Goal: Task Accomplishment & Management: Complete application form

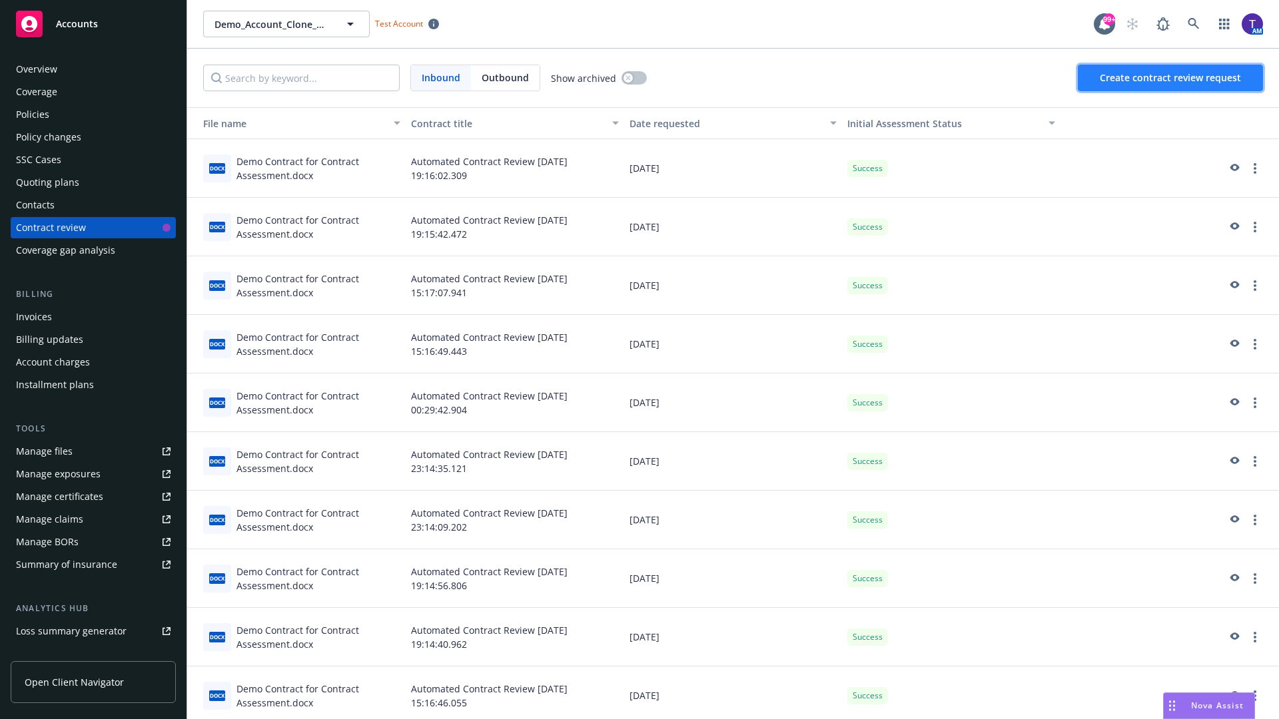
click at [1171, 78] on span "Create contract review request" at bounding box center [1170, 77] width 141 height 13
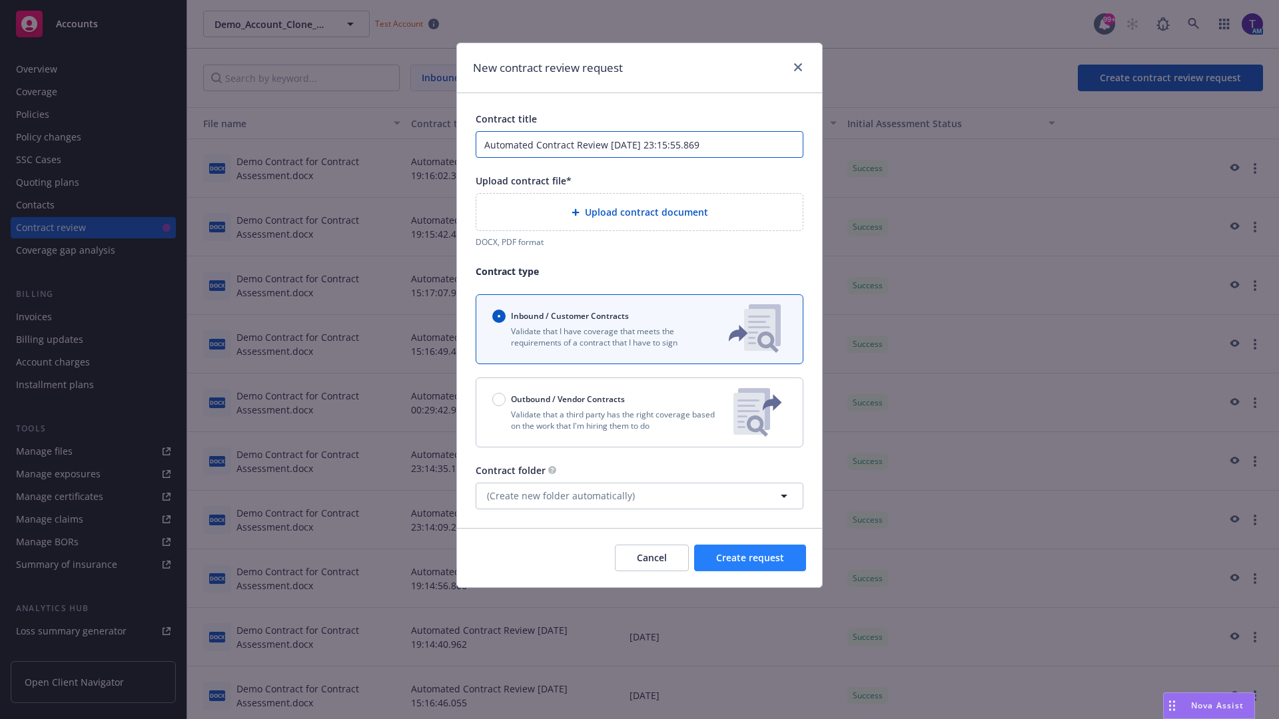
type input "Automated Contract Review [DATE] 23:15:55.869"
click at [640, 412] on p "Validate that a third party has the right coverage based on the work that I'm h…" at bounding box center [607, 420] width 231 height 23
radio input "false"
radio input "true"
click at [750, 564] on span "Create request" at bounding box center [750, 558] width 68 height 13
